Goal: Find contact information: Find contact information

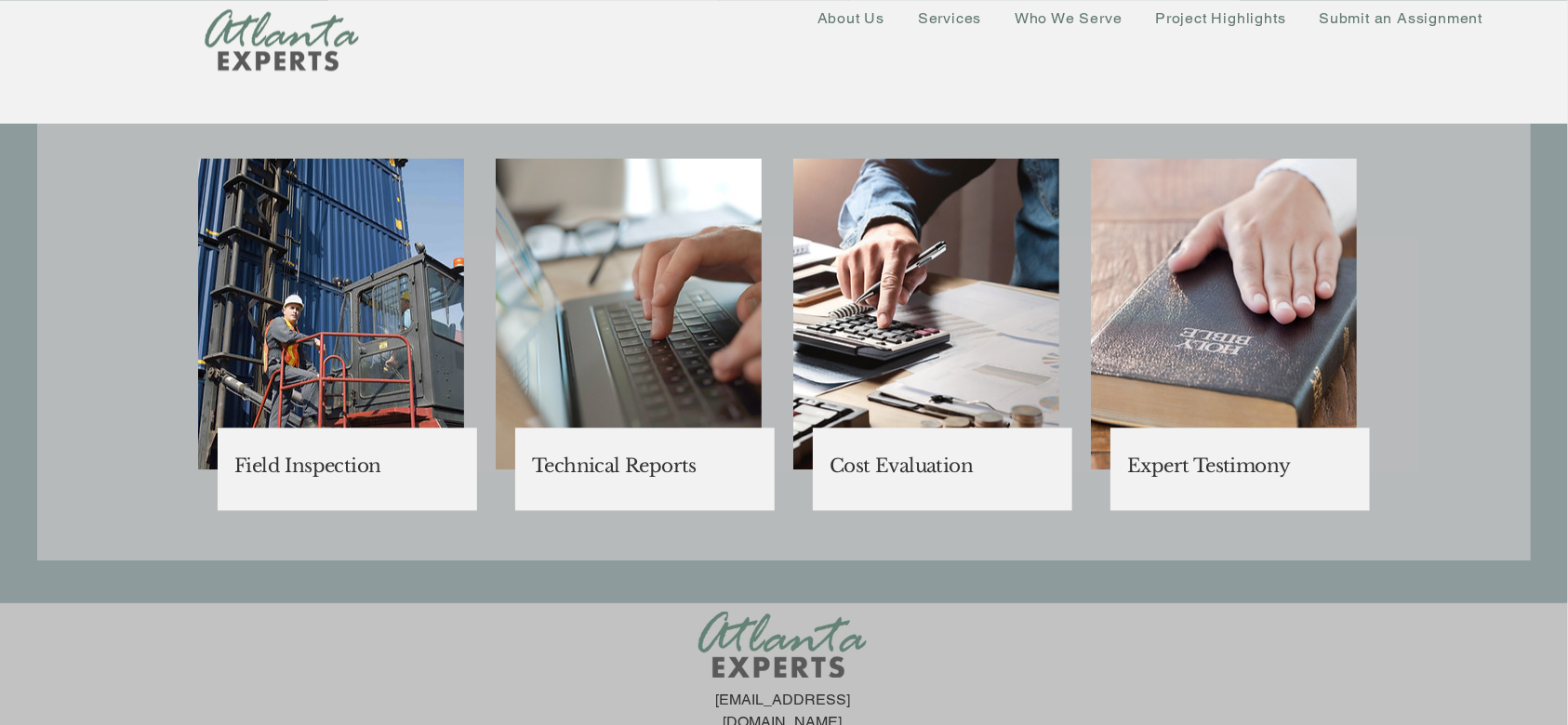
scroll to position [4668, 0]
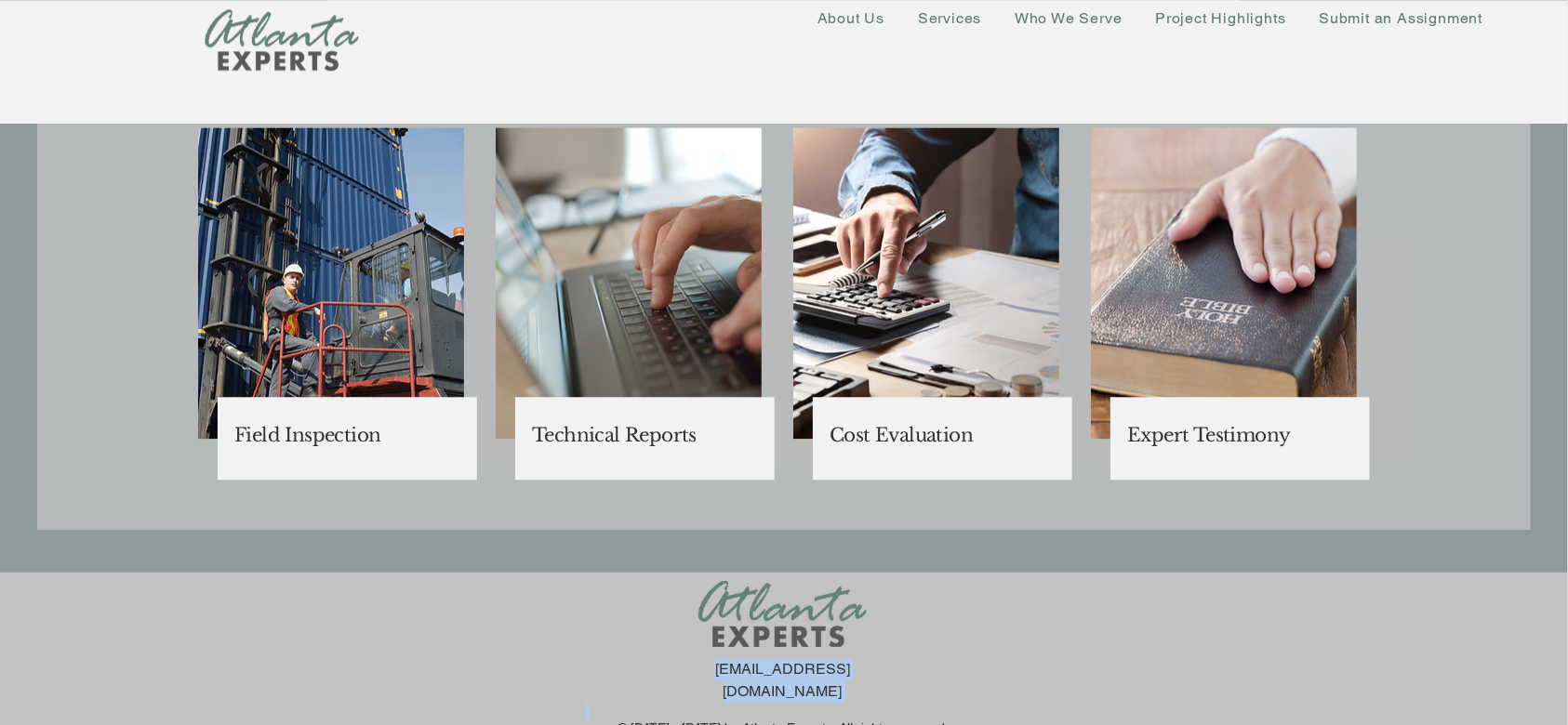
drag, startPoint x: 904, startPoint y: 672, endPoint x: 698, endPoint y: 673, distance: 206.0
click at [698, 673] on div "[EMAIL_ADDRESS][DOMAIN_NAME] © [DATE] - [DATE] by Atlanta Experts. All rights r…" at bounding box center [784, 659] width 1568 height 174
drag, startPoint x: 615, startPoint y: 617, endPoint x: 659, endPoint y: 639, distance: 49.2
click at [617, 617] on div "[EMAIL_ADDRESS][DOMAIN_NAME] © [DATE] - [DATE] by Atlanta Experts. All rights r…" at bounding box center [784, 659] width 1568 height 174
click at [665, 627] on div "[EMAIL_ADDRESS][DOMAIN_NAME] © [DATE] - [DATE] by Atlanta Experts. All rights r…" at bounding box center [784, 659] width 1568 height 174
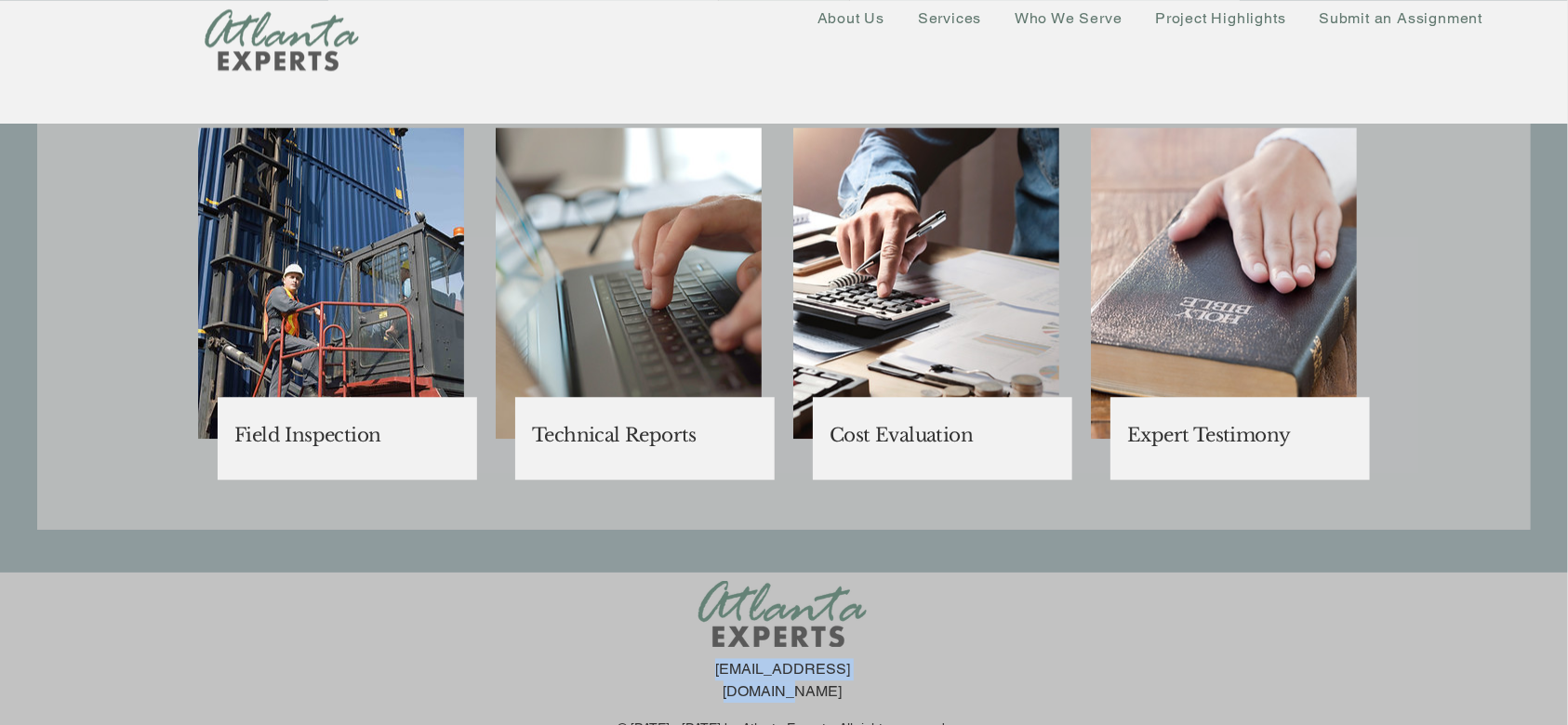
drag, startPoint x: 700, startPoint y: 671, endPoint x: 861, endPoint y: 673, distance: 161.0
click at [861, 673] on div "[EMAIL_ADDRESS][DOMAIN_NAME] © [DATE] - [DATE] by Atlanta Experts. All rights r…" at bounding box center [784, 659] width 1568 height 174
copy link "[EMAIL_ADDRESS][DOMAIN_NAME]"
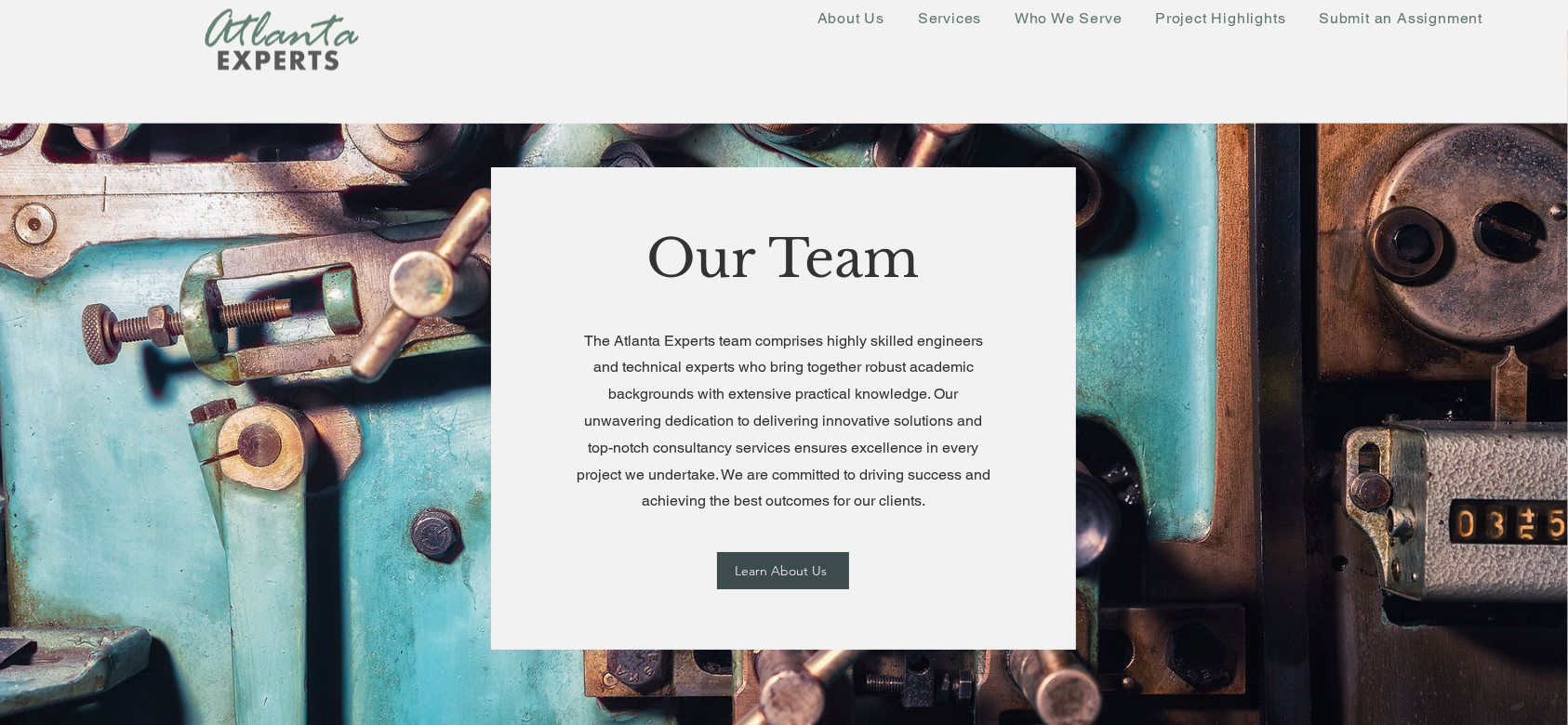
scroll to position [2477, 0]
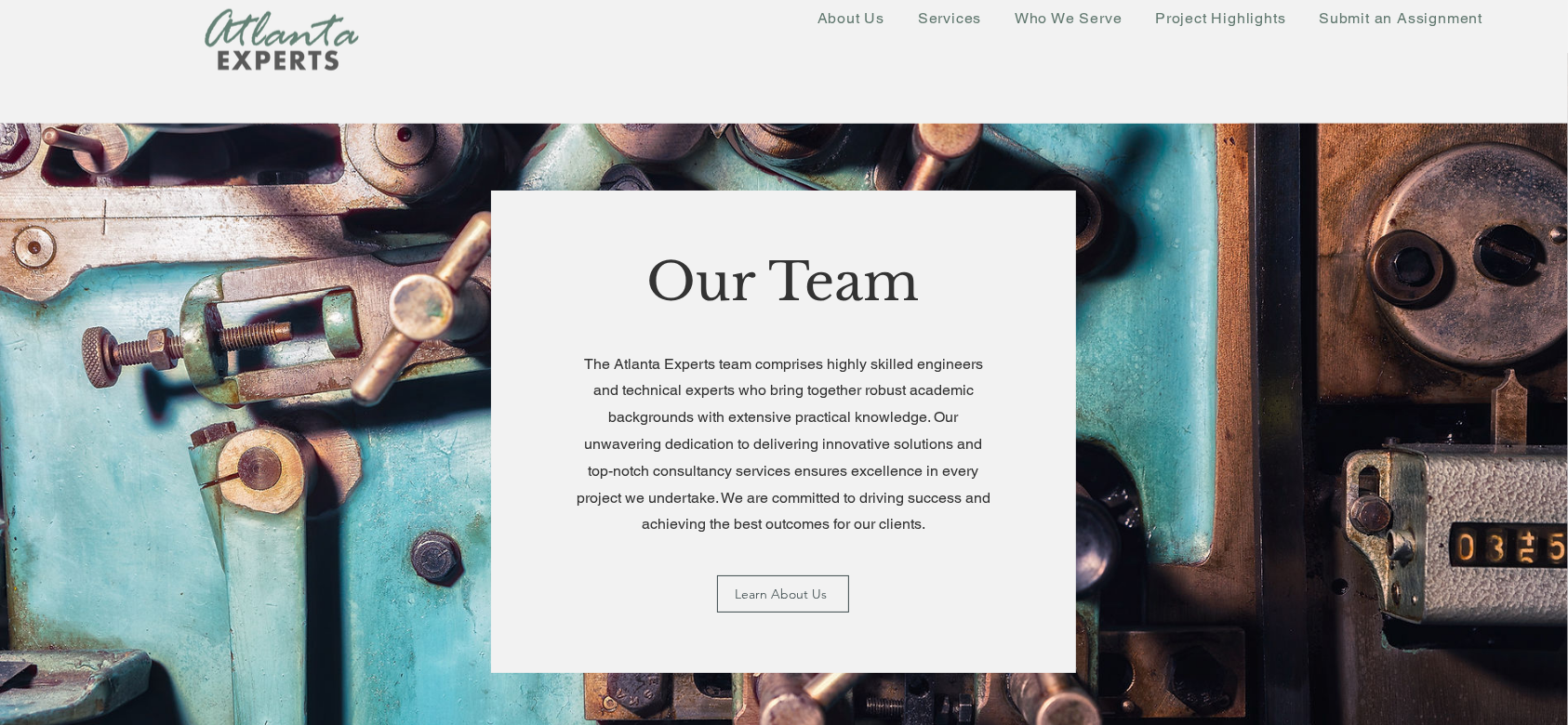
click at [809, 587] on span "Learn About Us" at bounding box center [781, 594] width 93 height 17
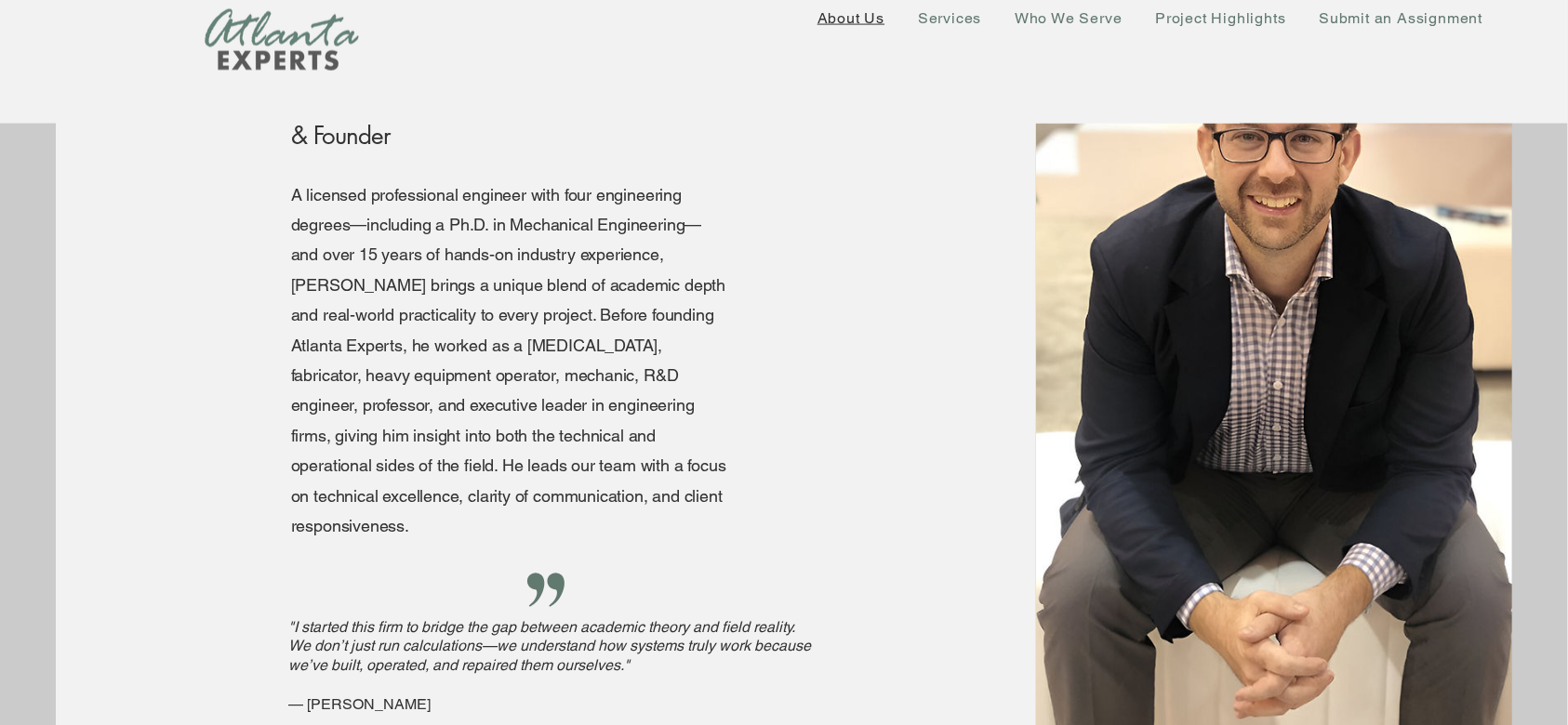
scroll to position [2809, 0]
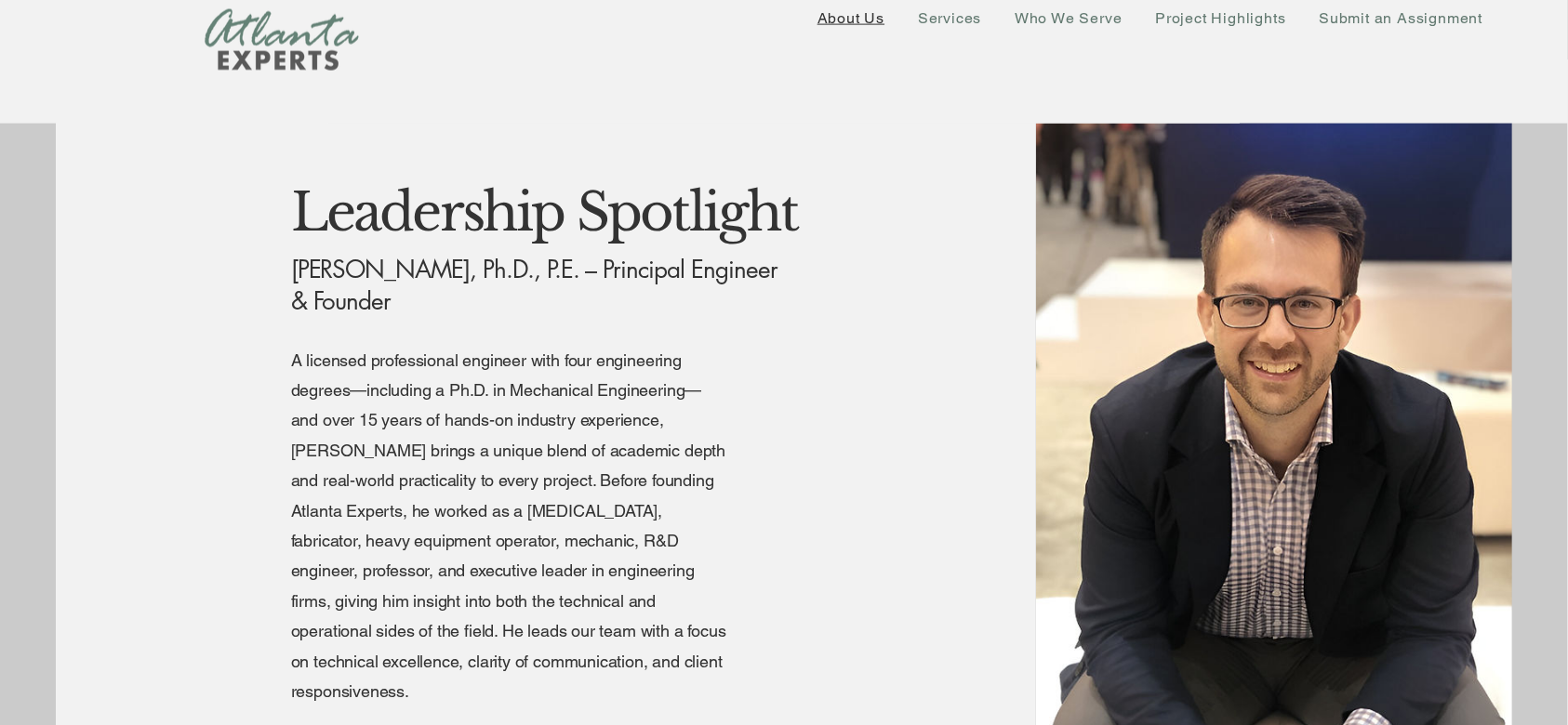
click at [300, 266] on span "Joshua A. Tolbert, Ph.D., P.E. – Principal Engineer & Founder" at bounding box center [533, 285] width 487 height 64
drag, startPoint x: 289, startPoint y: 271, endPoint x: 375, endPoint y: 308, distance: 93.6
click at [375, 308] on div "Leadership Spotlight Joshua A. Tolbert, Ph.D., P.E. – Principal Engineer & Foun…" at bounding box center [545, 521] width 980 height 813
click at [421, 257] on span "Joshua A. Tolbert, Ph.D., P.E. – Principal Engineer & Founder" at bounding box center [533, 285] width 487 height 64
drag, startPoint x: 293, startPoint y: 275, endPoint x: 376, endPoint y: 306, distance: 88.6
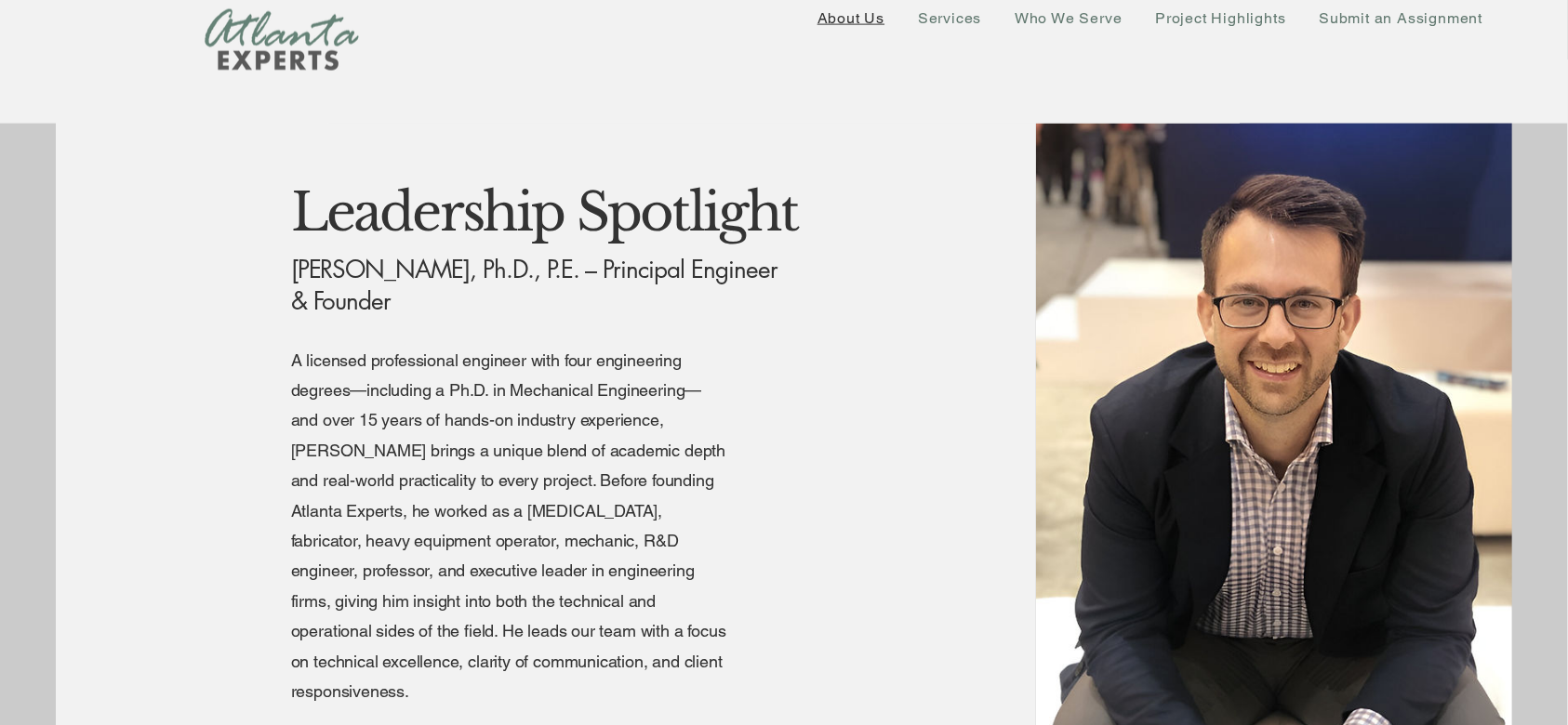
click at [376, 306] on p "Joshua A. Tolbert, Ph.D., P.E. – Principal Engineer & Founder" at bounding box center [542, 285] width 503 height 64
